Goal: Register for event/course

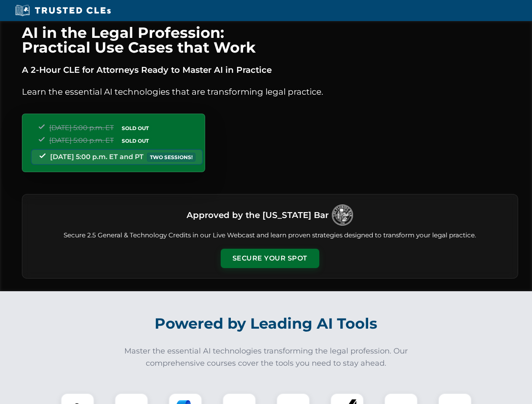
click at [269, 259] on button "Secure Your Spot" at bounding box center [270, 258] width 99 height 19
click at [77, 399] on img at bounding box center [77, 410] width 24 height 24
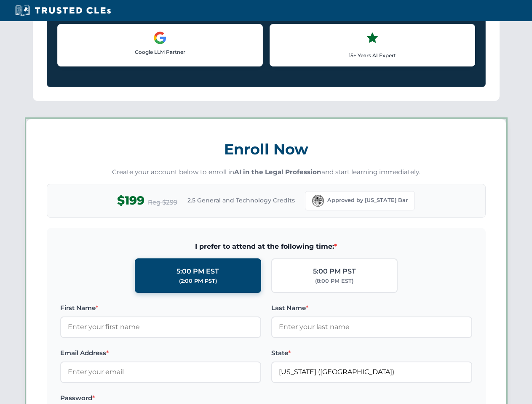
click at [185, 399] on label "Password *" at bounding box center [160, 398] width 201 height 10
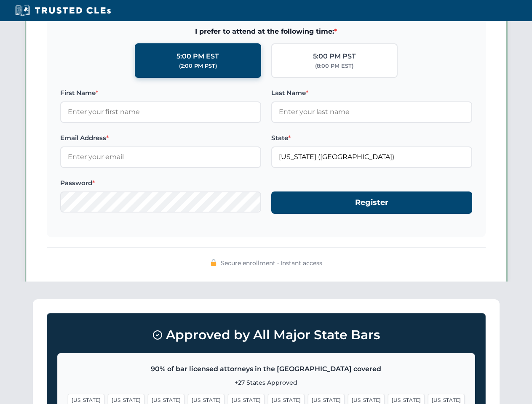
click at [388, 399] on span "[US_STATE]" at bounding box center [406, 400] width 37 height 12
